Goal: Task Accomplishment & Management: Use online tool/utility

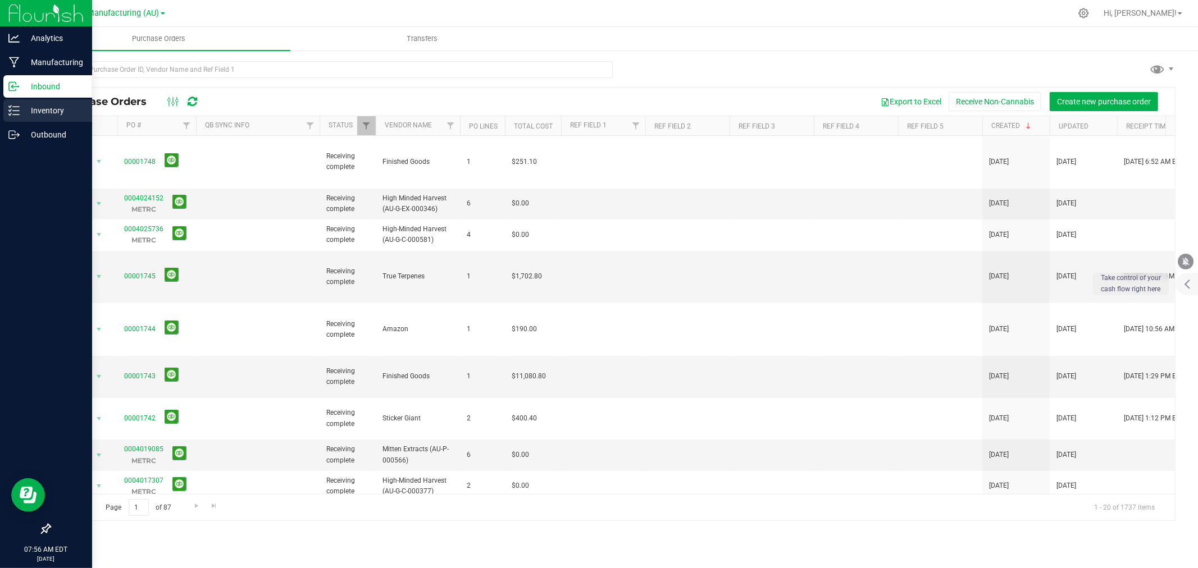
click at [14, 108] on icon at bounding box center [13, 110] width 11 height 11
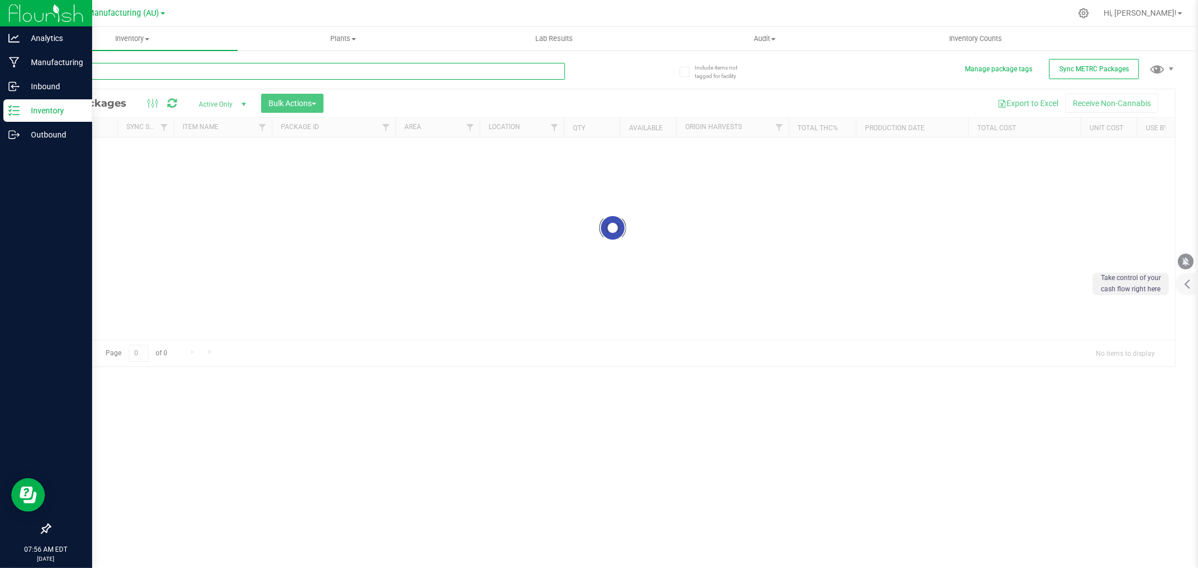
click at [105, 76] on input "text" at bounding box center [306, 71] width 515 height 17
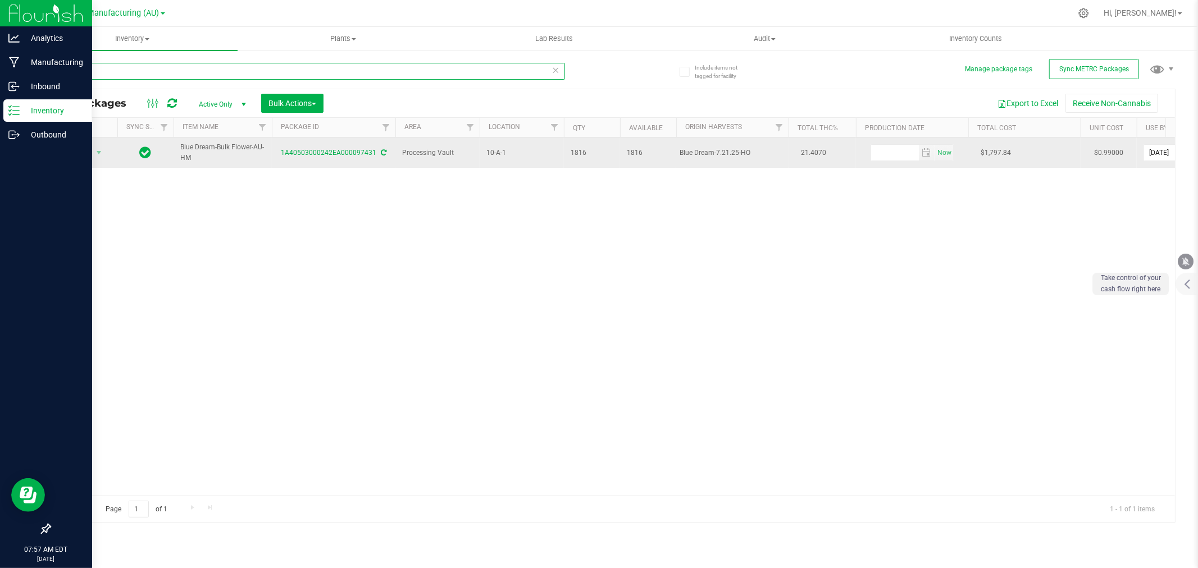
type input "97431"
click at [81, 159] on span "Action" at bounding box center [76, 153] width 30 height 16
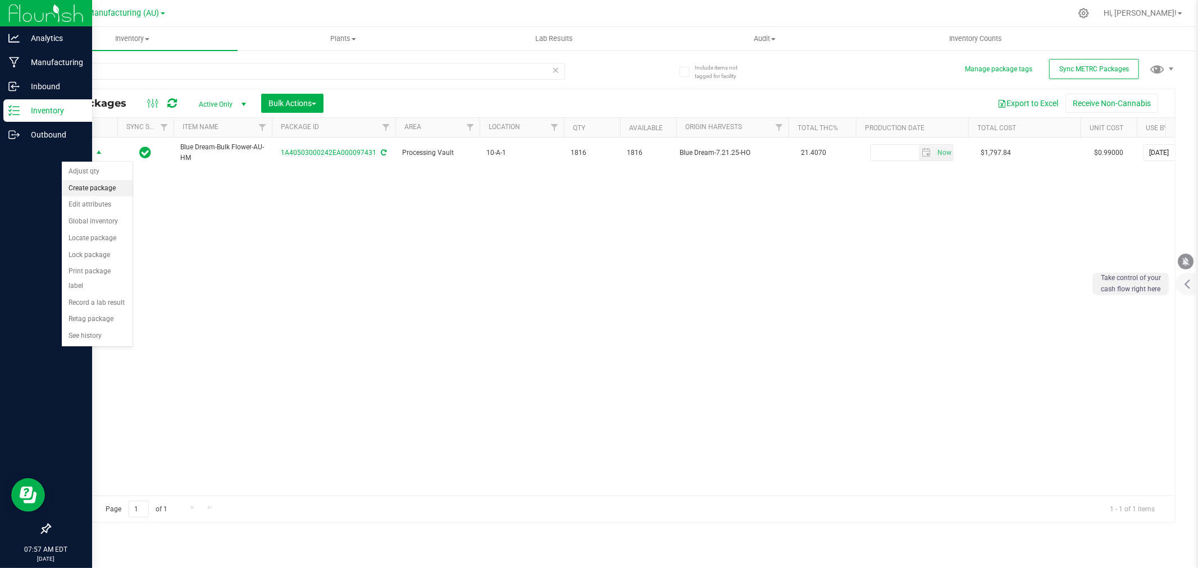
click at [92, 191] on li "Create package" at bounding box center [97, 188] width 71 height 17
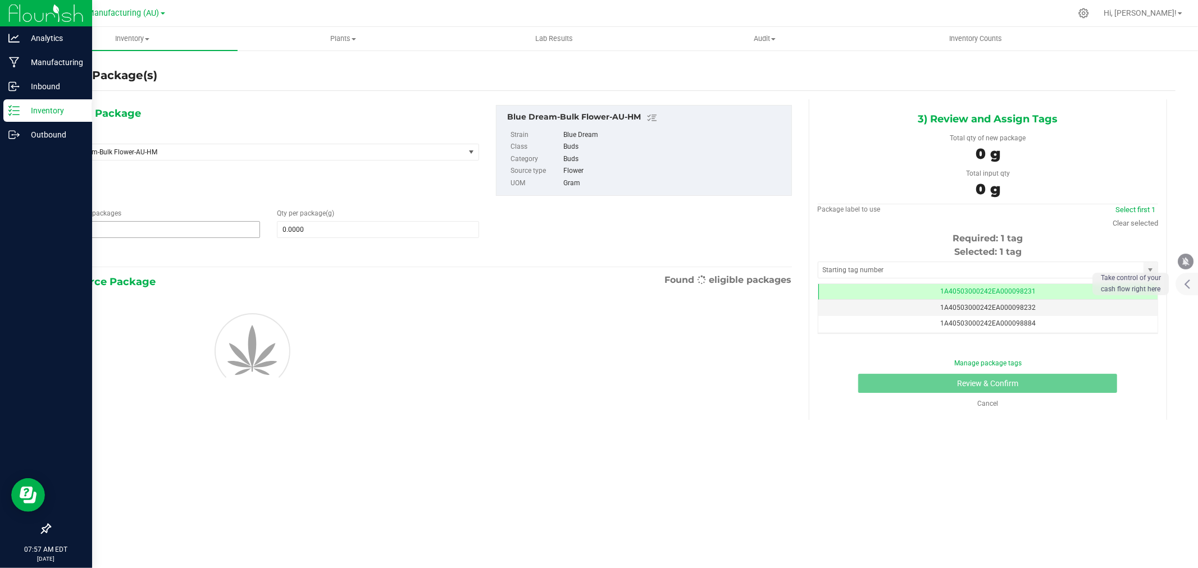
click at [132, 228] on span "1 1" at bounding box center [159, 229] width 202 height 17
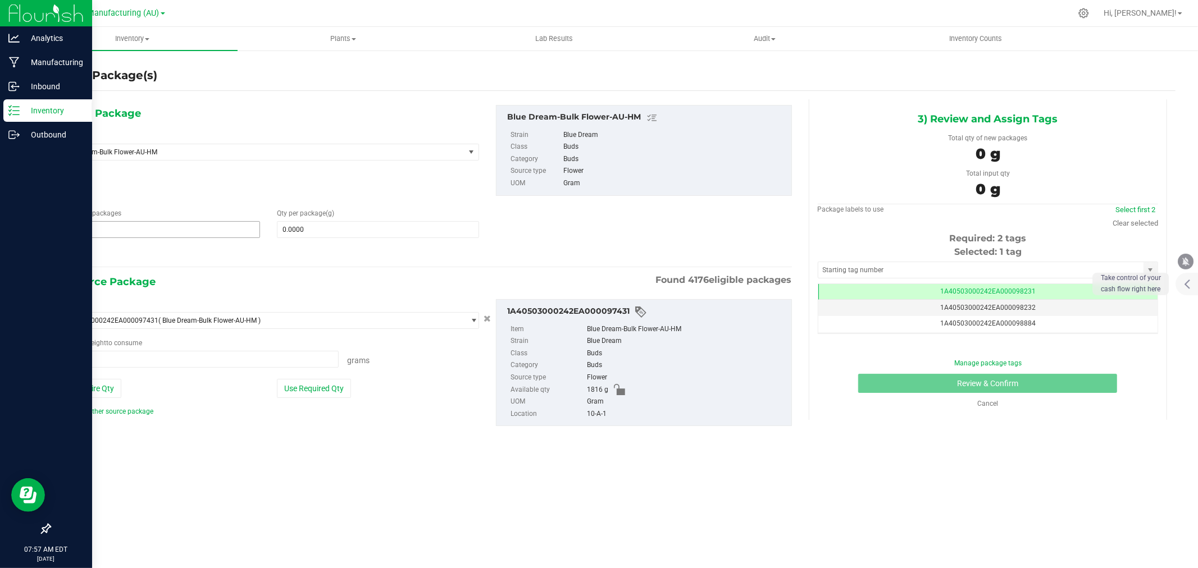
type input "2"
type input "0.0000 g"
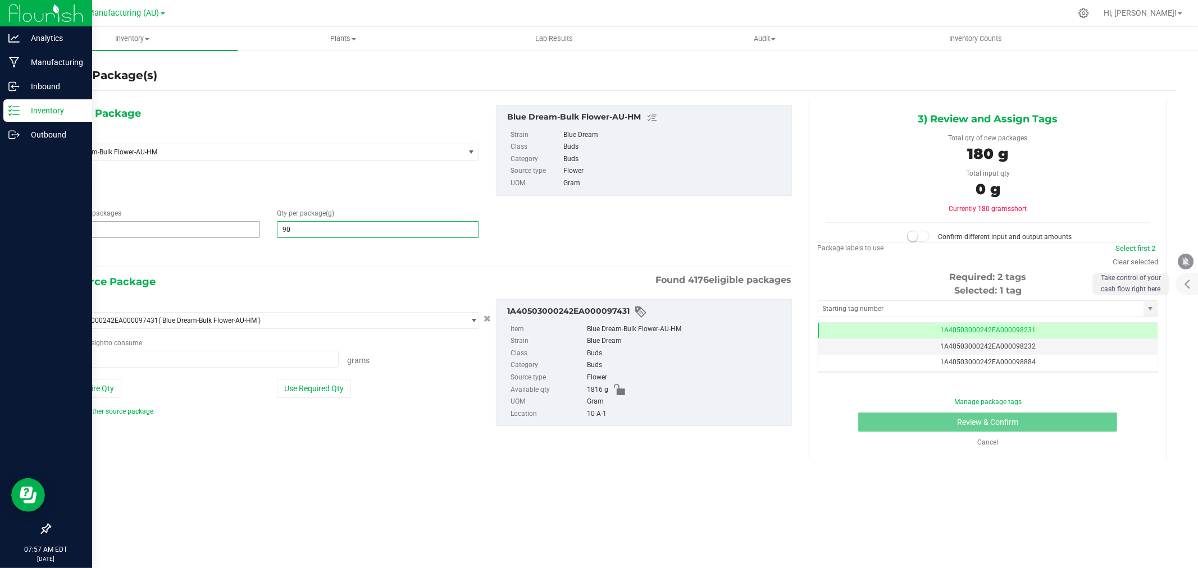
type input "908"
type input "908.0000"
click at [189, 255] on div at bounding box center [268, 253] width 421 height 15
click at [330, 385] on button "Use Required Qty" at bounding box center [314, 388] width 74 height 19
type input "1816.0000 g"
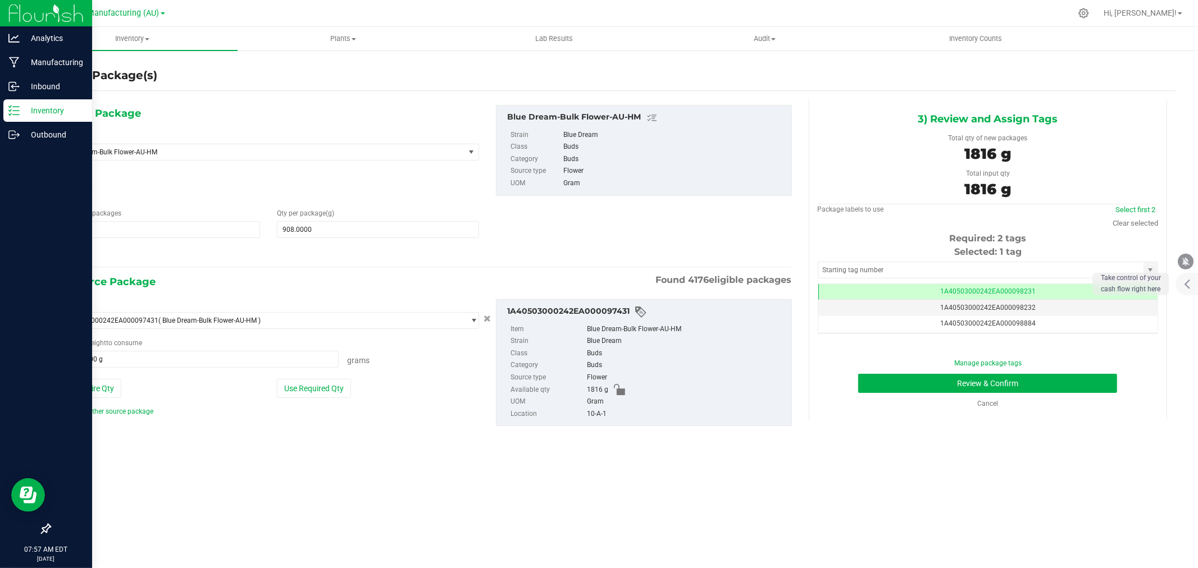
click at [1140, 215] on div "Select first 2 Clear selected" at bounding box center [1134, 216] width 45 height 25
click at [1129, 222] on link "Clear selected" at bounding box center [1134, 223] width 45 height 8
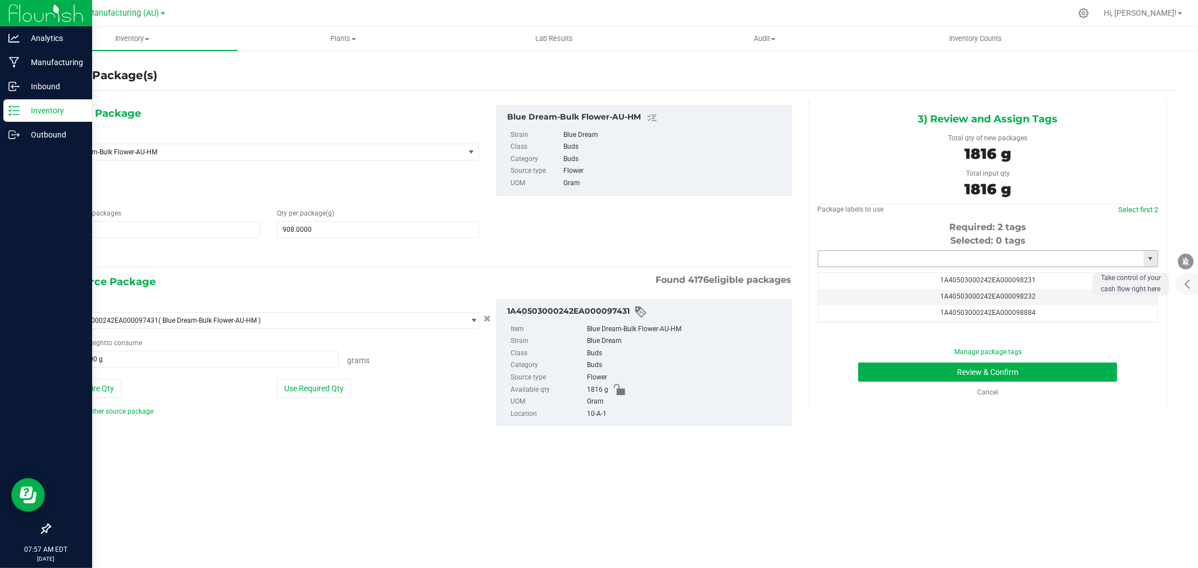
click at [941, 262] on input "text" at bounding box center [980, 259] width 325 height 16
click at [910, 279] on li "1A40503000242EA000099351" at bounding box center [987, 278] width 339 height 17
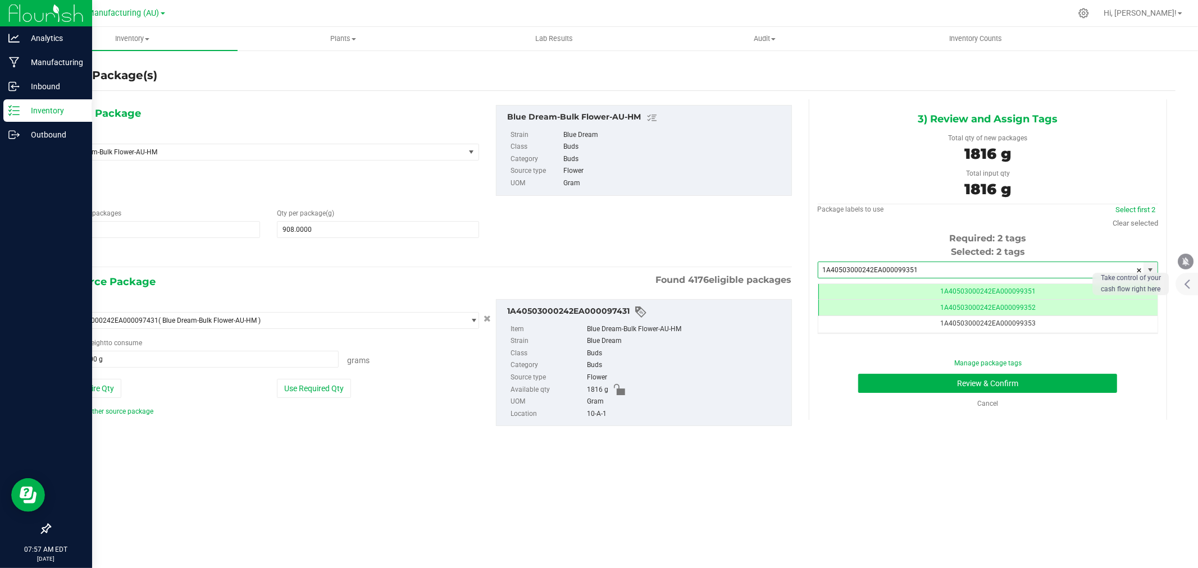
scroll to position [0, -1]
type input "1A40503000242EA000099351"
click at [976, 384] on button "Review & Confirm" at bounding box center [987, 383] width 259 height 19
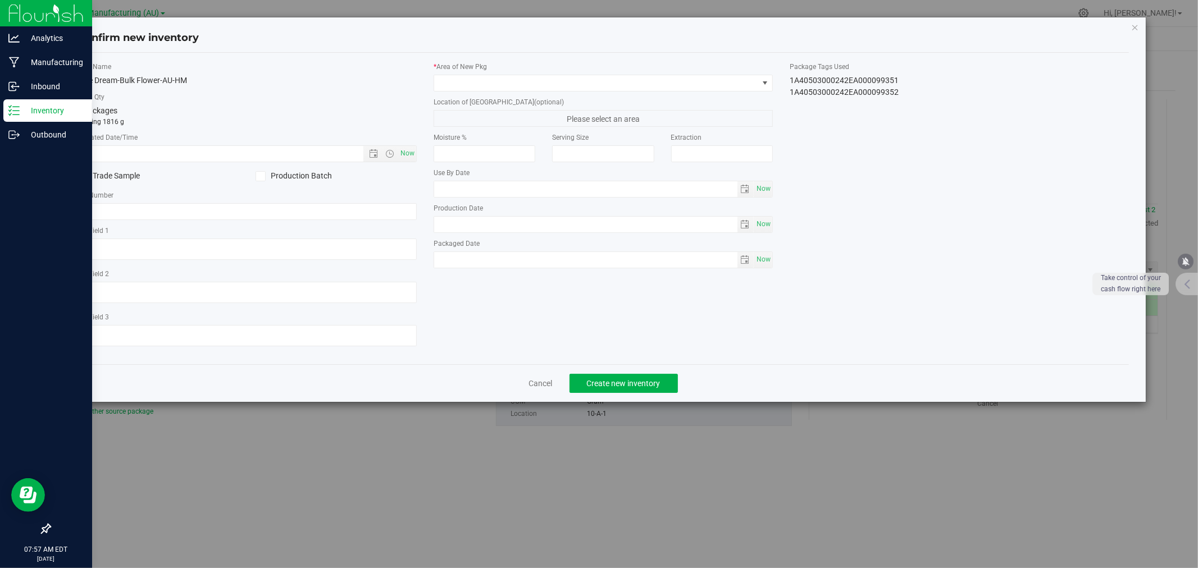
type input "[DATE]"
click at [406, 149] on span "Now" at bounding box center [407, 153] width 19 height 16
type input "[DATE] 7:57 AM"
click at [484, 73] on div "* Area of [GEOGRAPHIC_DATA]" at bounding box center [602, 77] width 339 height 30
click at [473, 76] on span at bounding box center [596, 83] width 324 height 16
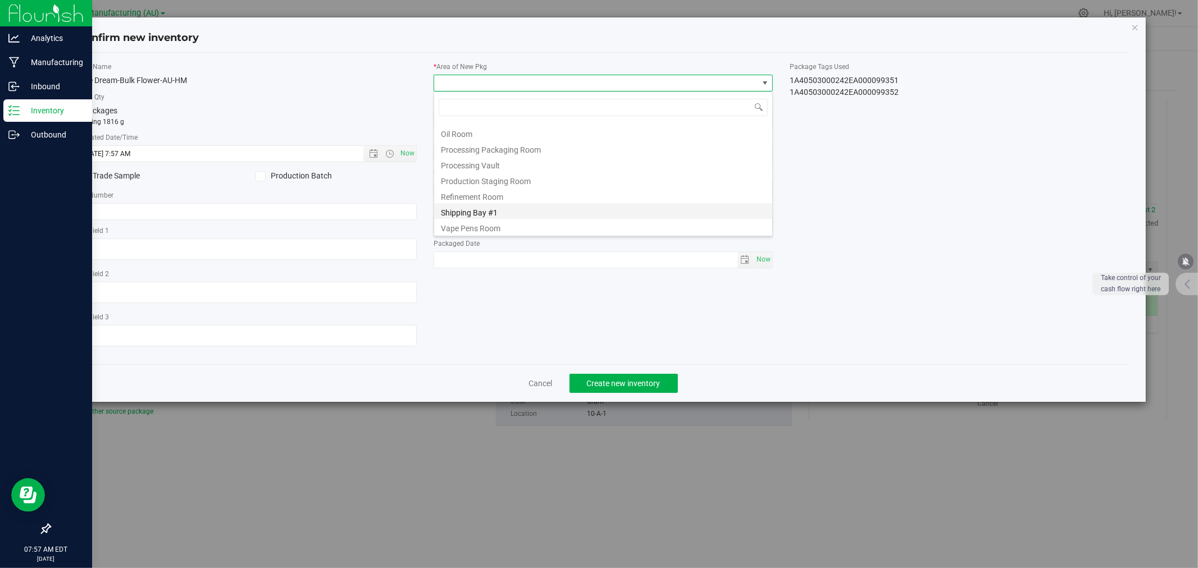
click at [486, 209] on li "Shipping Bay #1" at bounding box center [603, 211] width 338 height 16
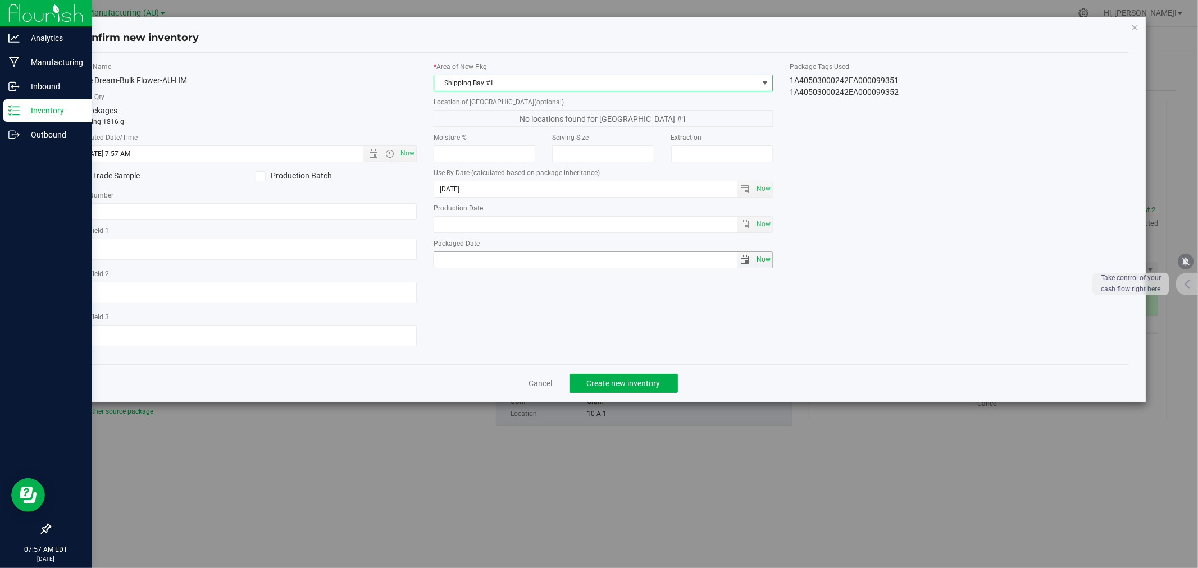
click at [763, 258] on span "Now" at bounding box center [763, 260] width 19 height 16
type input "[DATE]"
click at [649, 378] on button "Create new inventory" at bounding box center [623, 383] width 108 height 19
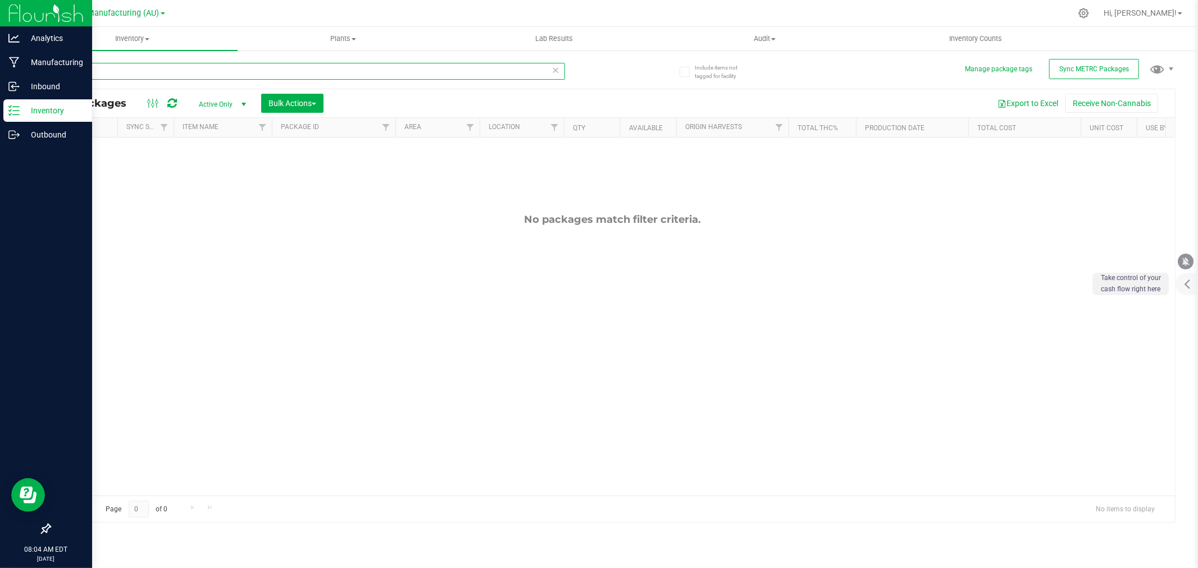
click at [107, 70] on input "97431" at bounding box center [306, 71] width 515 height 17
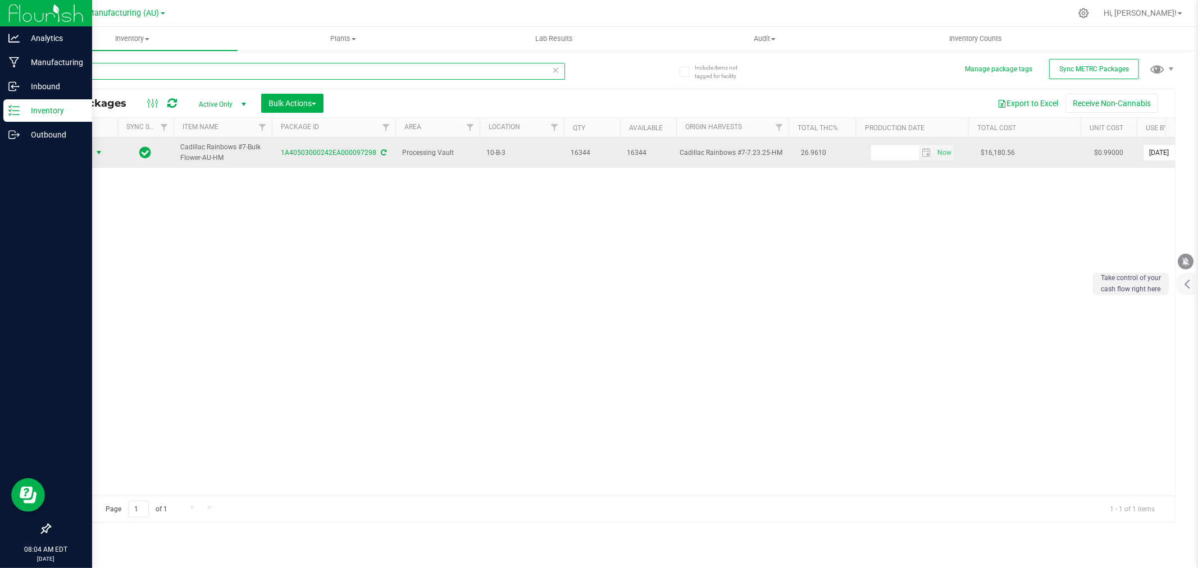
type input "97298"
click at [93, 150] on span "select" at bounding box center [99, 153] width 14 height 16
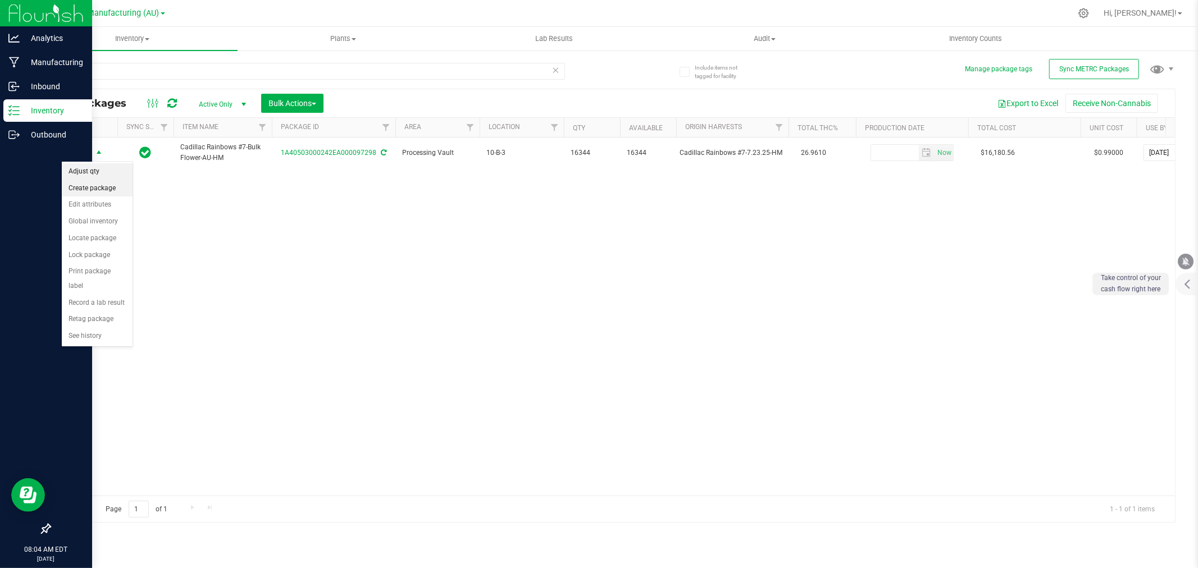
click at [86, 187] on li "Create package" at bounding box center [97, 188] width 71 height 17
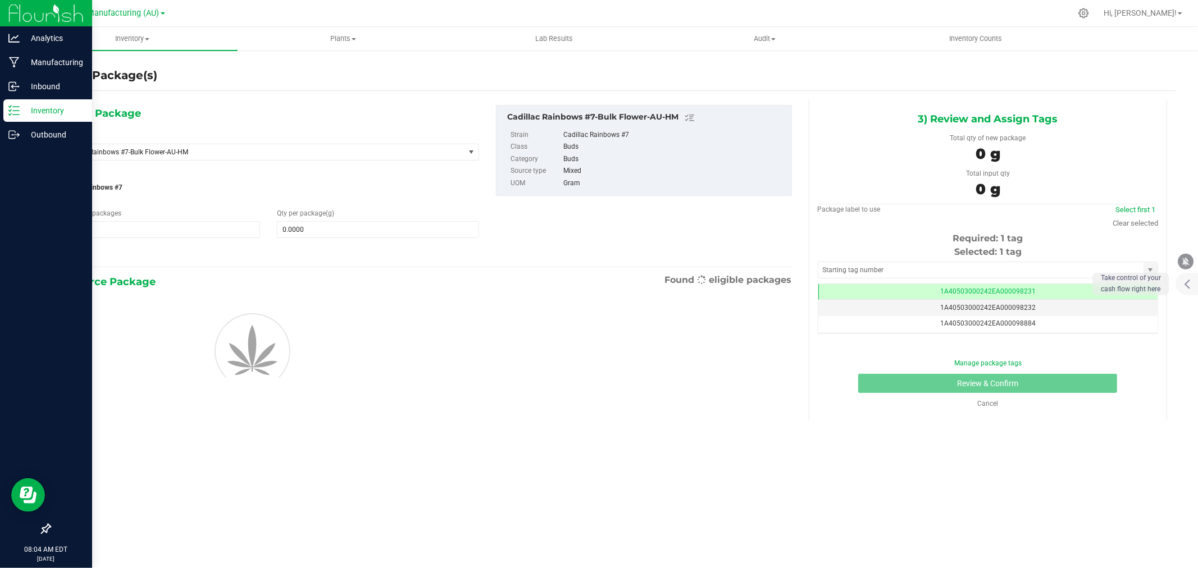
scroll to position [0, -1]
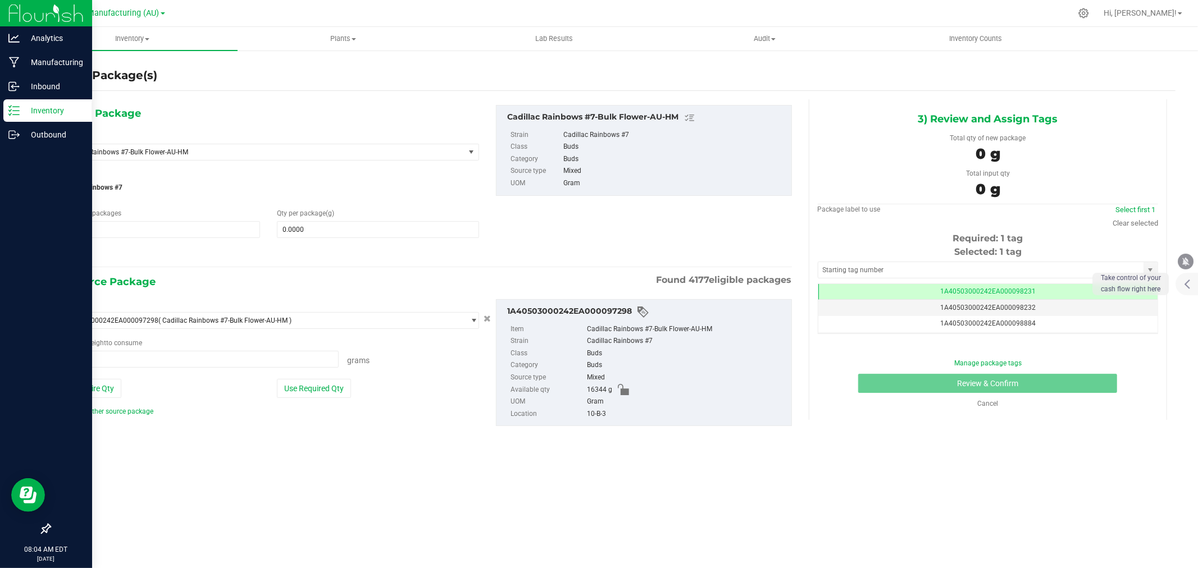
type input "0.0000 g"
click at [65, 251] on icon at bounding box center [64, 253] width 12 height 14
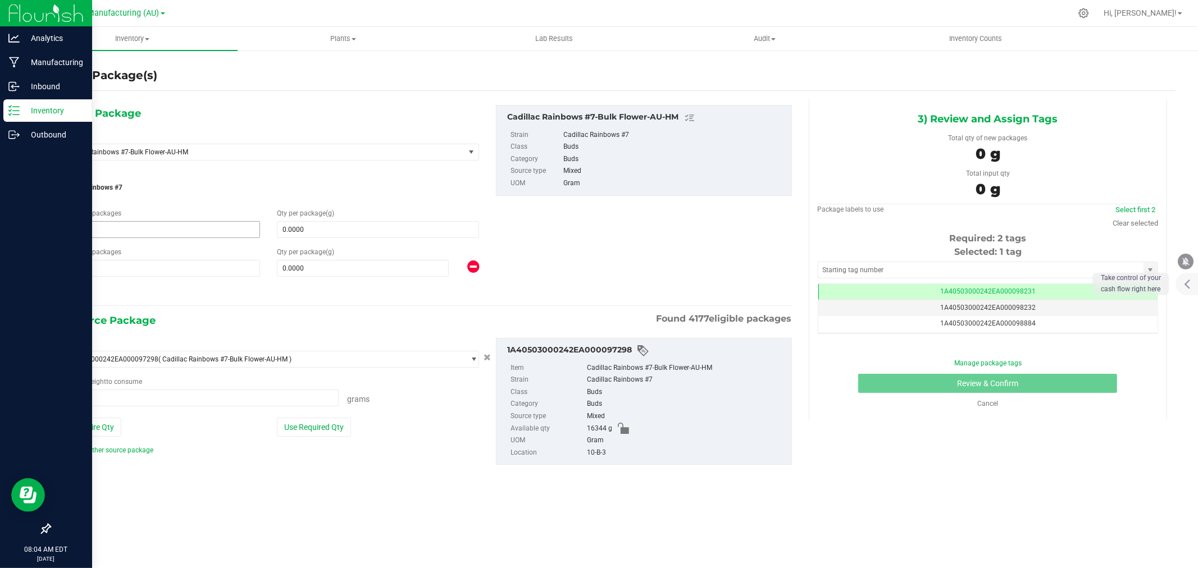
type input "0.0000"
click at [314, 231] on span "0.0000 0" at bounding box center [378, 229] width 202 height 17
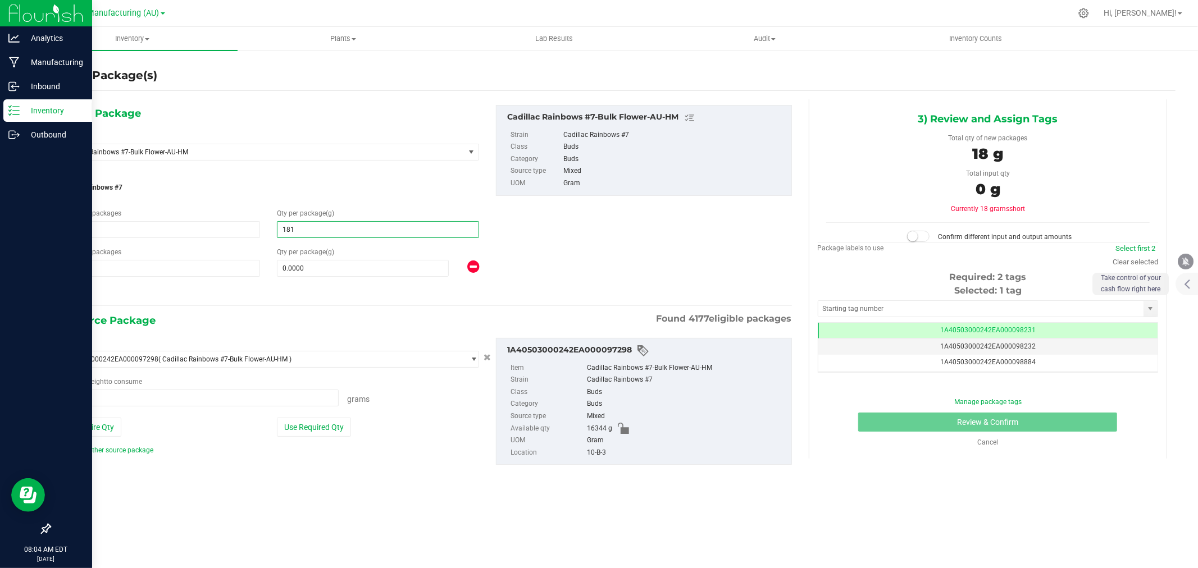
type input "1816"
type input "1,816.0000"
click at [124, 270] on span "1 1" at bounding box center [159, 268] width 202 height 17
click at [124, 270] on input "1" at bounding box center [158, 269] width 201 height 16
type input "4"
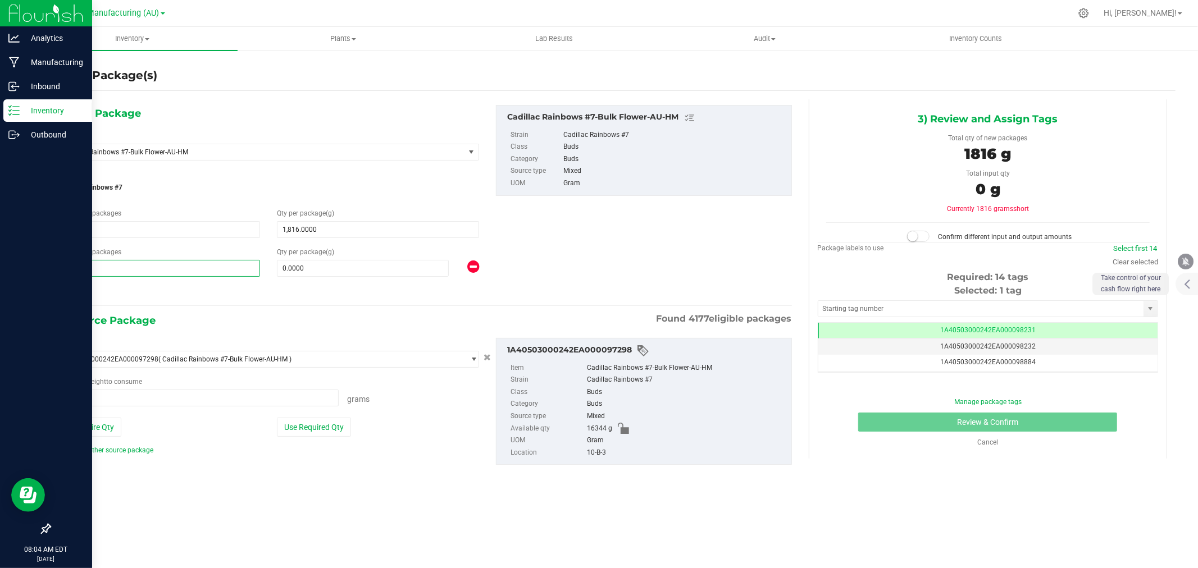
type input "4"
type input "908"
type input "908.0000"
click at [170, 299] on div at bounding box center [268, 292] width 421 height 15
click at [332, 439] on div "Package ID 1A40503000242EA000097298 ( Cadillac Rainbows #7-Bulk Flower-AU-HM ) …" at bounding box center [268, 396] width 438 height 117
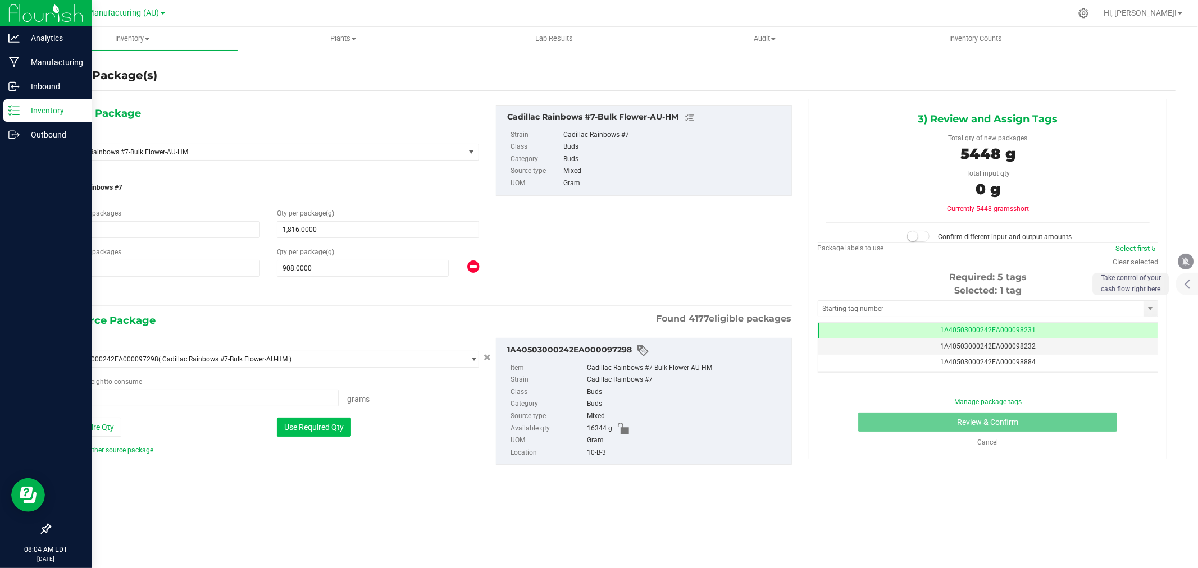
click at [330, 433] on button "Use Required Qty" at bounding box center [314, 427] width 74 height 19
type input "5448.0000 g"
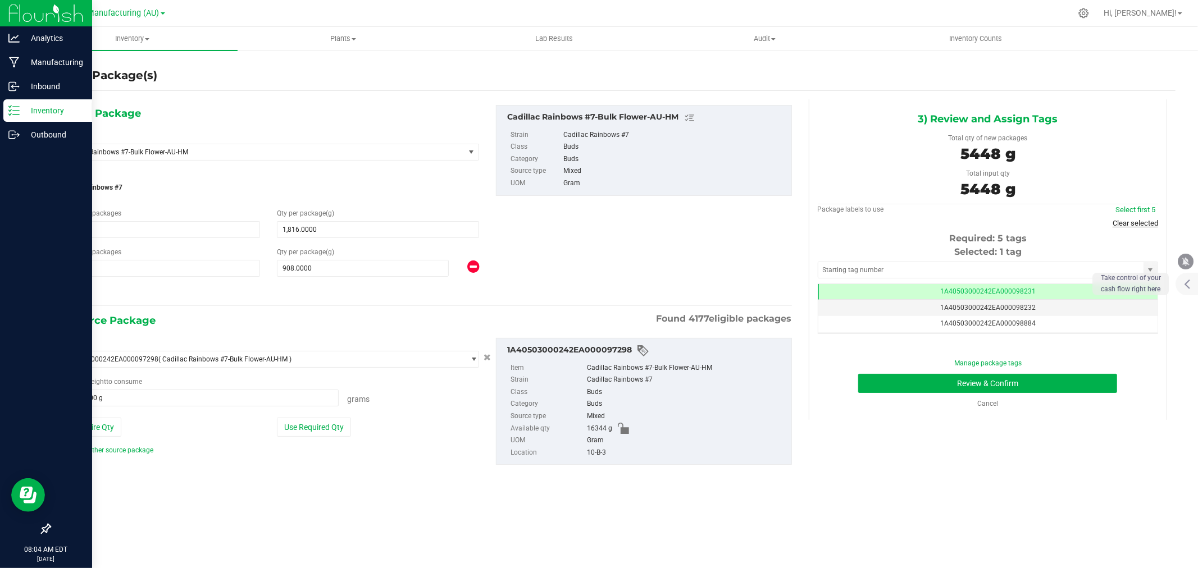
click at [1149, 223] on link "Clear selected" at bounding box center [1134, 223] width 45 height 8
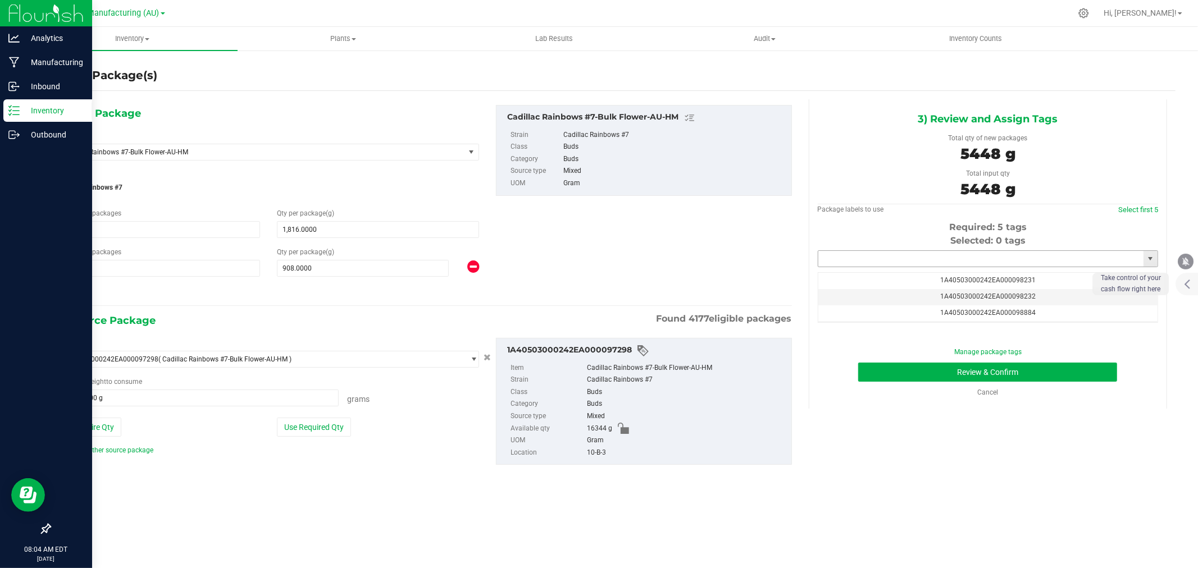
click at [906, 262] on input "text" at bounding box center [980, 259] width 325 height 16
click at [921, 279] on li "1A40503000242EA000099353" at bounding box center [987, 278] width 339 height 17
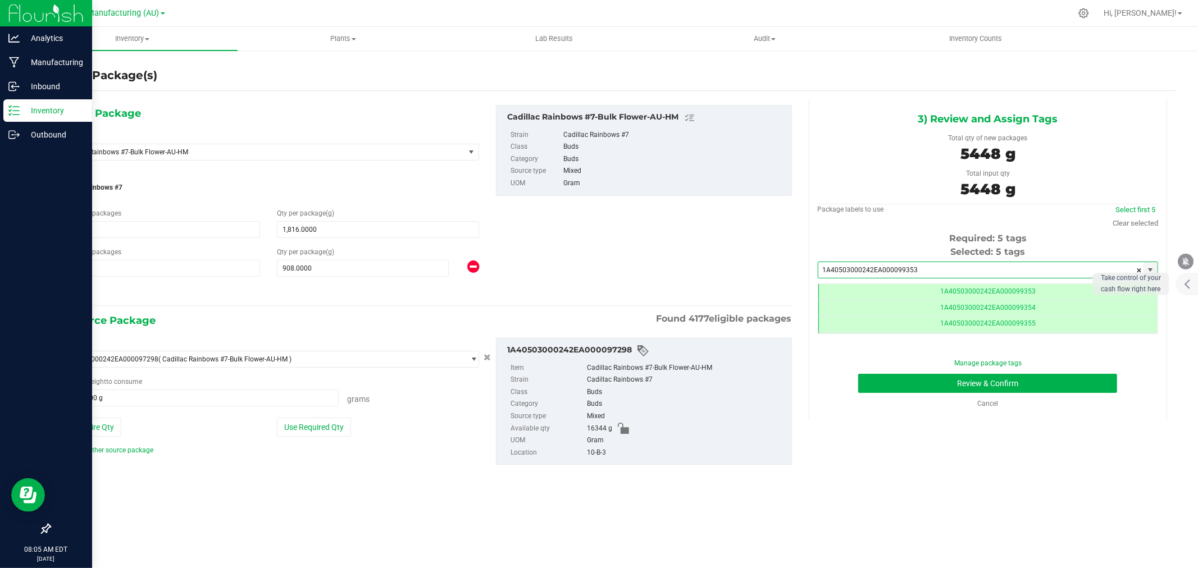
type input "1A40503000242EA000099353"
click at [1021, 383] on button "Review & Confirm" at bounding box center [987, 383] width 259 height 19
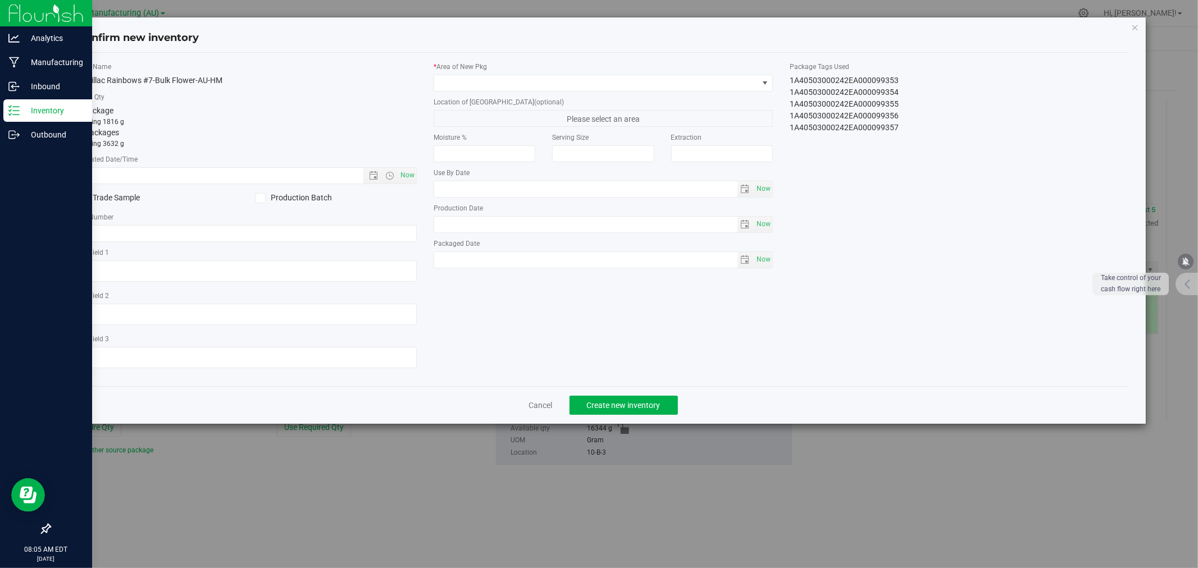
type input "[DATE]"
click at [416, 177] on span "Now" at bounding box center [407, 175] width 19 height 16
type input "[DATE] 8:05 AM"
click at [511, 86] on span at bounding box center [596, 83] width 324 height 16
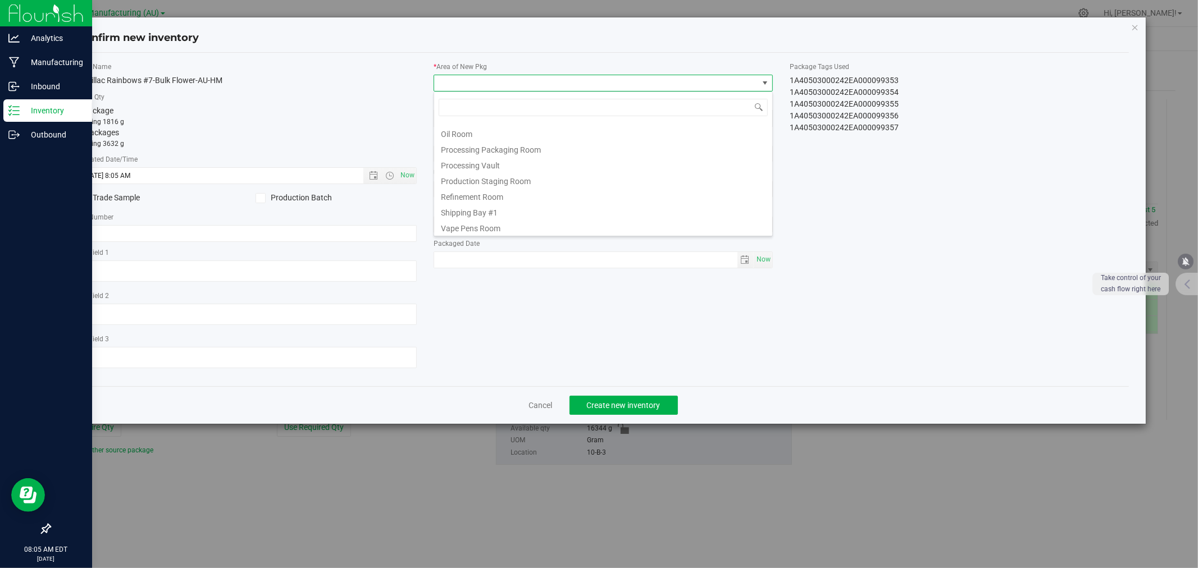
drag, startPoint x: 476, startPoint y: 208, endPoint x: 522, endPoint y: 249, distance: 61.6
click at [478, 208] on li "Shipping Bay #1" at bounding box center [603, 211] width 338 height 16
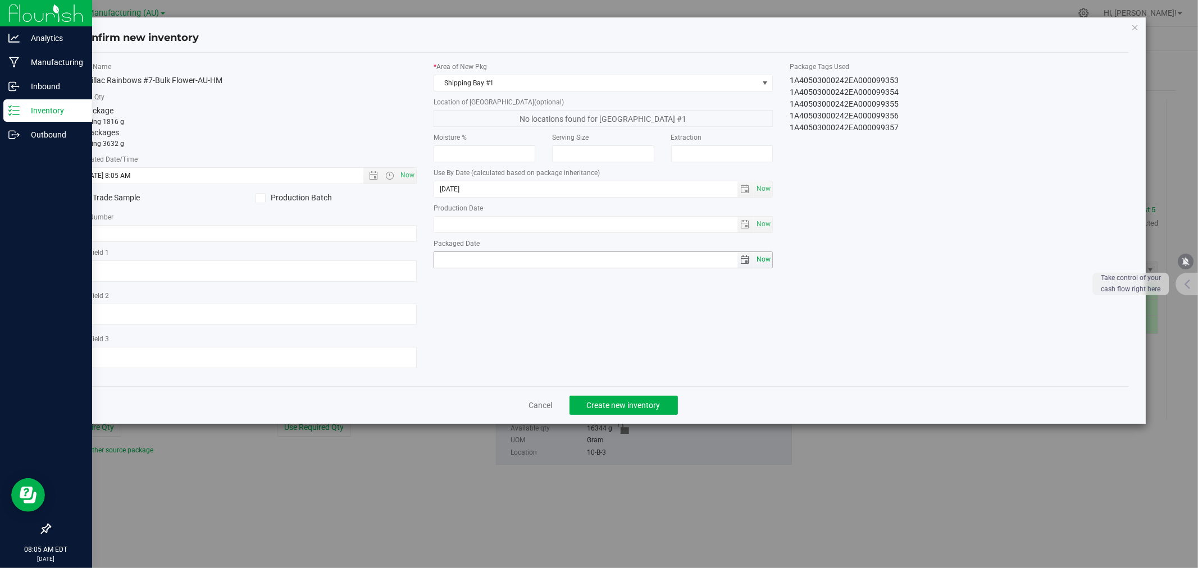
click at [766, 262] on span "Now" at bounding box center [763, 260] width 19 height 16
type input "[DATE]"
click at [606, 402] on button "Create new inventory" at bounding box center [623, 405] width 108 height 19
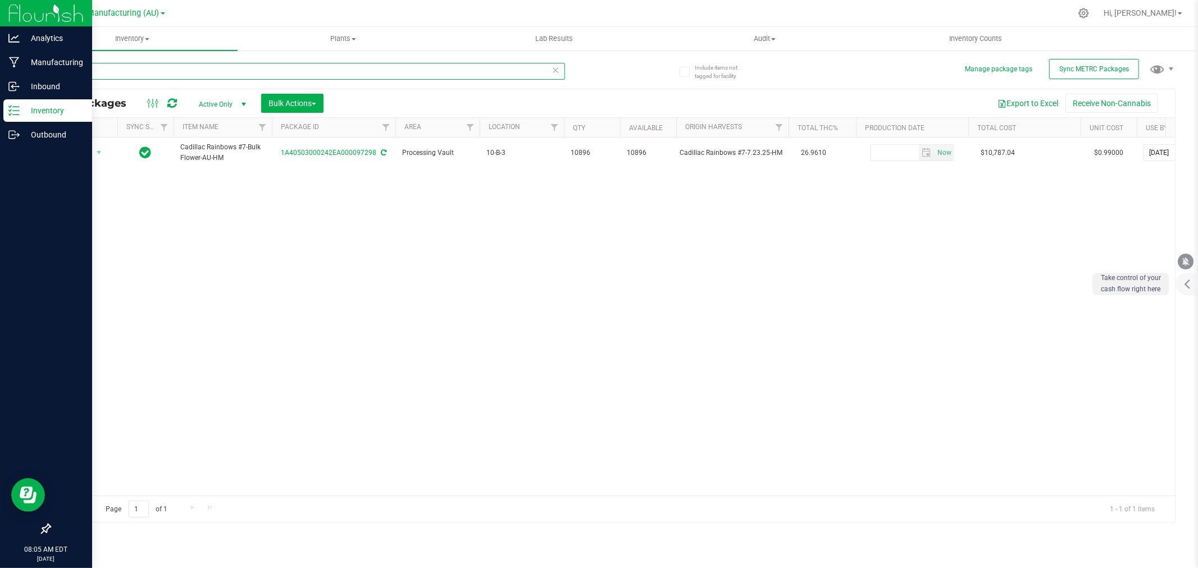
drag, startPoint x: 118, startPoint y: 79, endPoint x: -11, endPoint y: 76, distance: 129.7
click at [0, 76] on html "Analytics Manufacturing Inbound Inventory Outbound 08:05 AM EDT [DATE] 08/27 St…" at bounding box center [599, 284] width 1198 height 568
